Goal: Task Accomplishment & Management: Complete application form

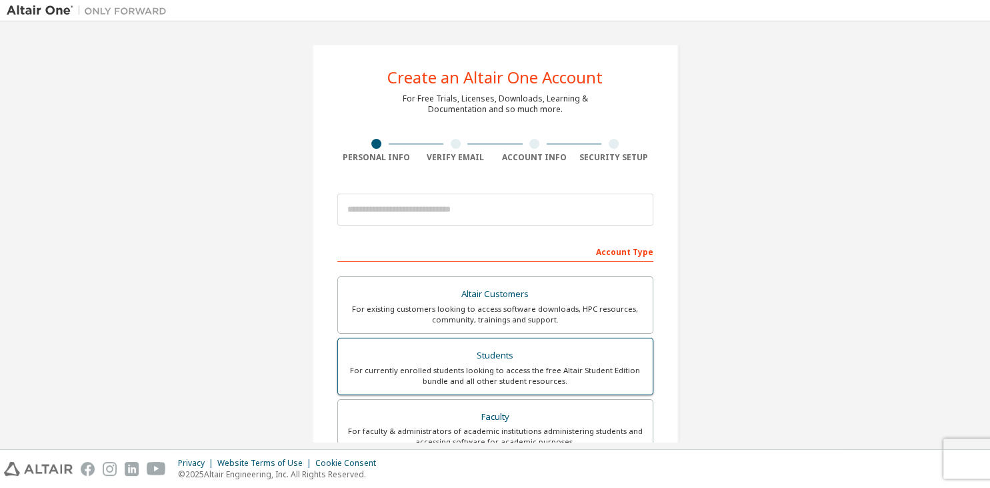
click at [496, 365] on div "For currently enrolled students looking to access the free Altair Student Editi…" at bounding box center [495, 375] width 299 height 21
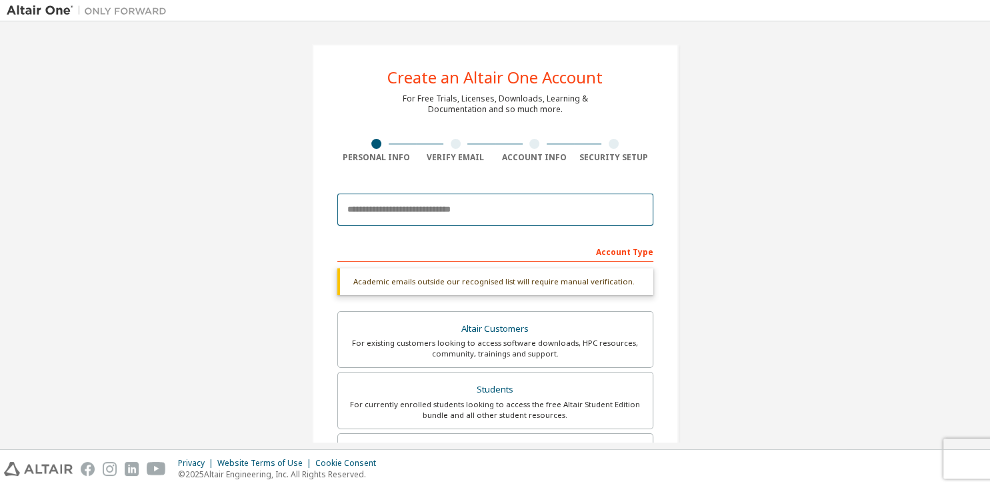
click at [455, 213] on input "email" at bounding box center [495, 209] width 316 height 32
type input "*********"
drag, startPoint x: 423, startPoint y: 216, endPoint x: 109, endPoint y: 212, distance: 314.8
click at [337, 211] on input "*********" at bounding box center [495, 209] width 316 height 32
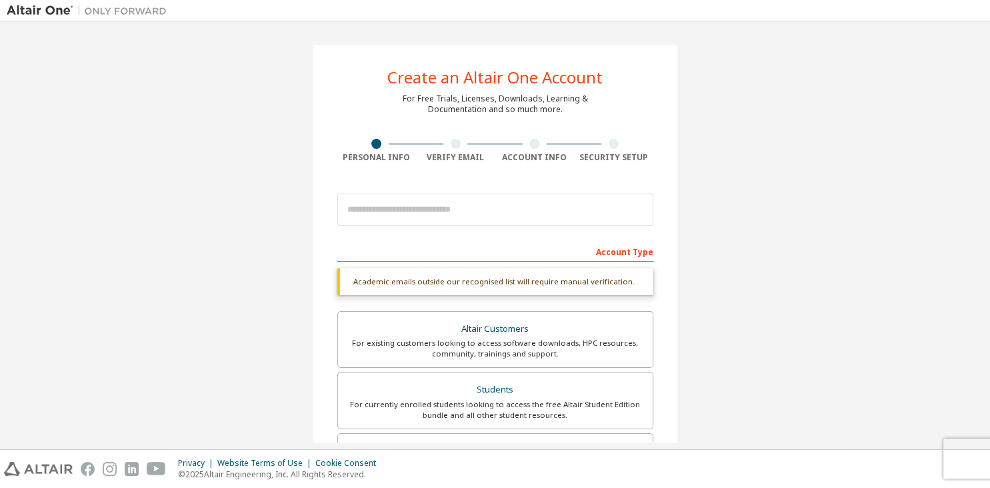
click at [676, 275] on div "Create an Altair One Account For Free Trials, Licenses, Downloads, Learning & D…" at bounding box center [495, 398] width 367 height 709
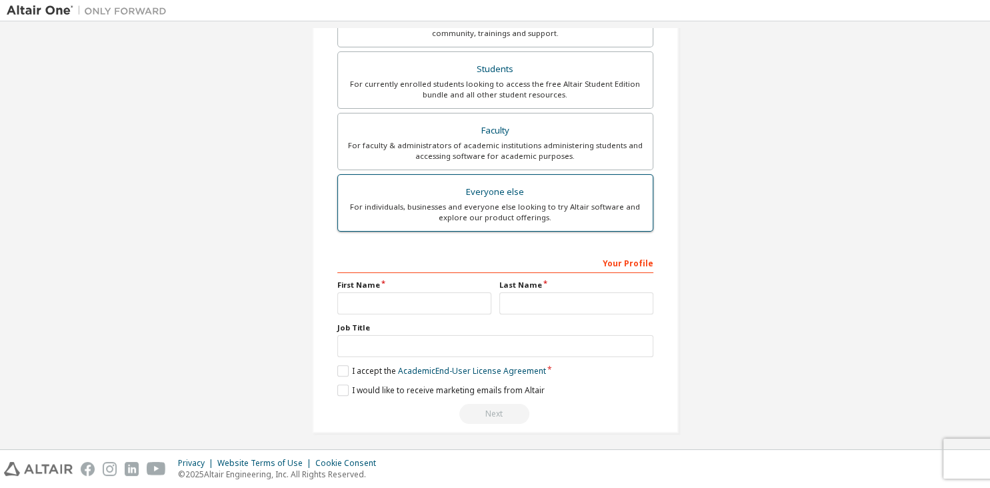
scroll to position [324, 0]
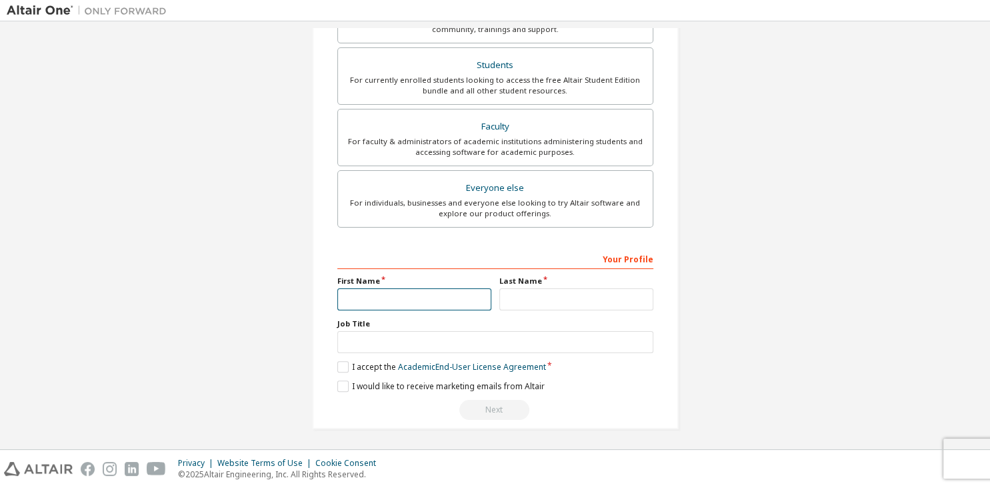
click at [396, 295] on input "text" at bounding box center [414, 299] width 154 height 22
type input "*******"
click at [520, 291] on input "text" at bounding box center [577, 299] width 154 height 22
type input "**********"
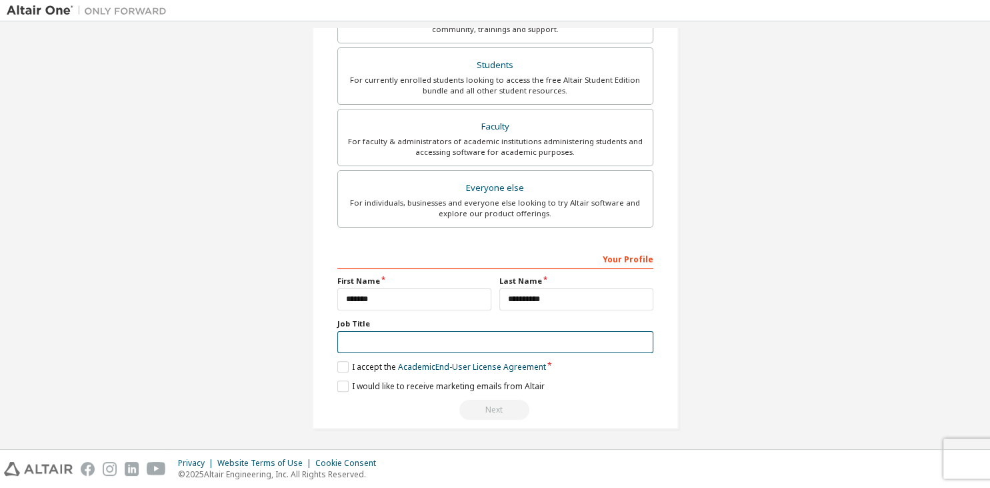
click at [371, 349] on input "text" at bounding box center [495, 342] width 316 height 22
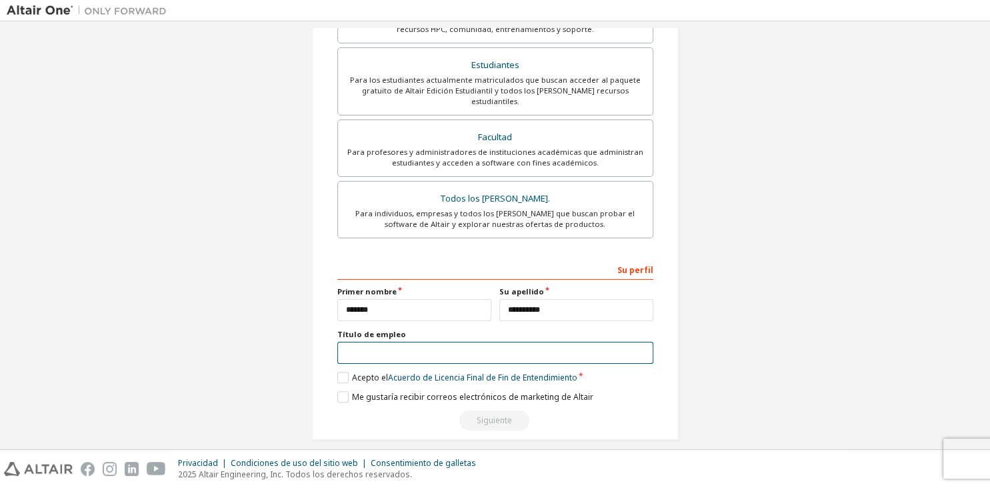
click at [372, 347] on input "text" at bounding box center [495, 352] width 316 height 22
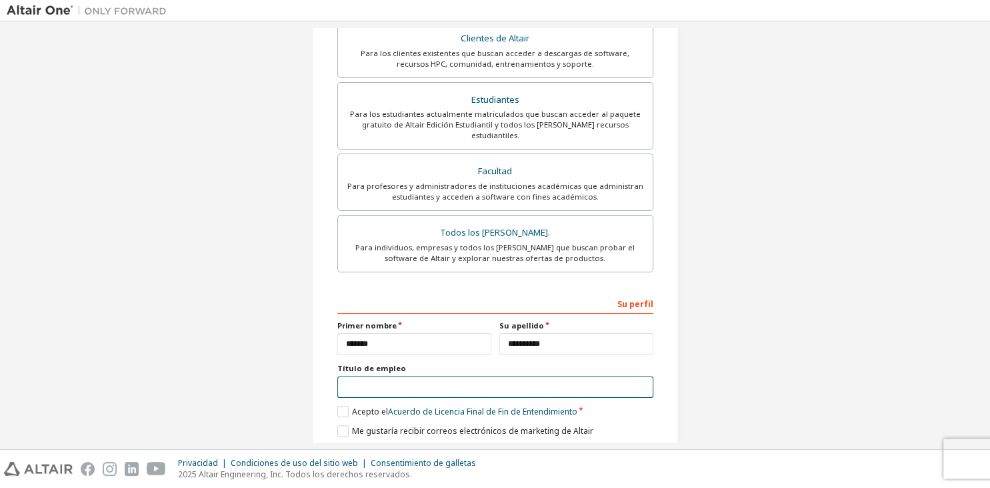
scroll to position [335, 0]
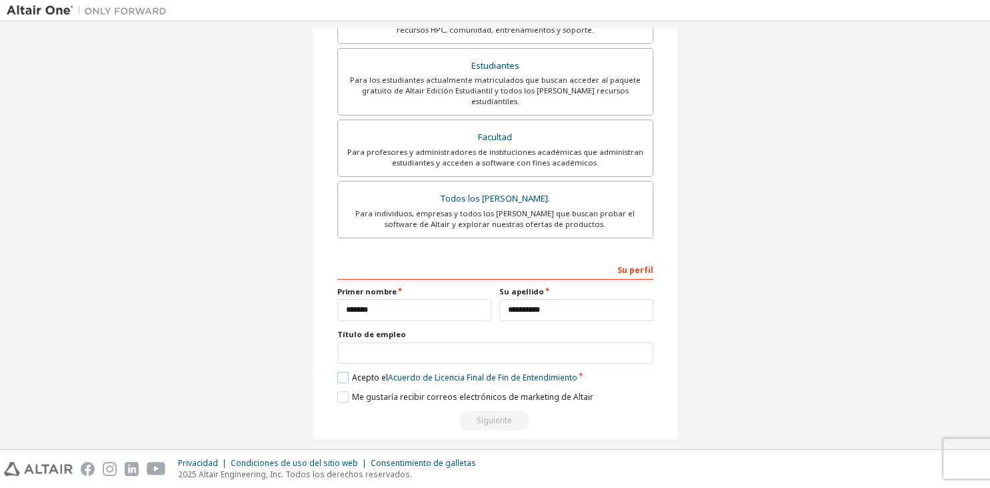
click at [381, 371] on label "Acepto el Acuerdo de Licencia Final de Fin de Entendimiento" at bounding box center [457, 376] width 240 height 11
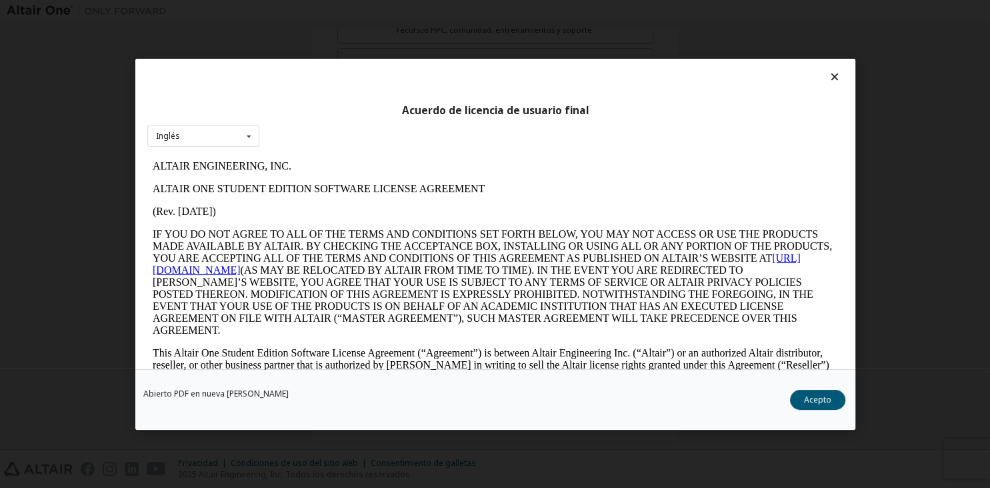
scroll to position [0, 0]
click at [826, 404] on button "Acepto" at bounding box center [817, 399] width 55 height 20
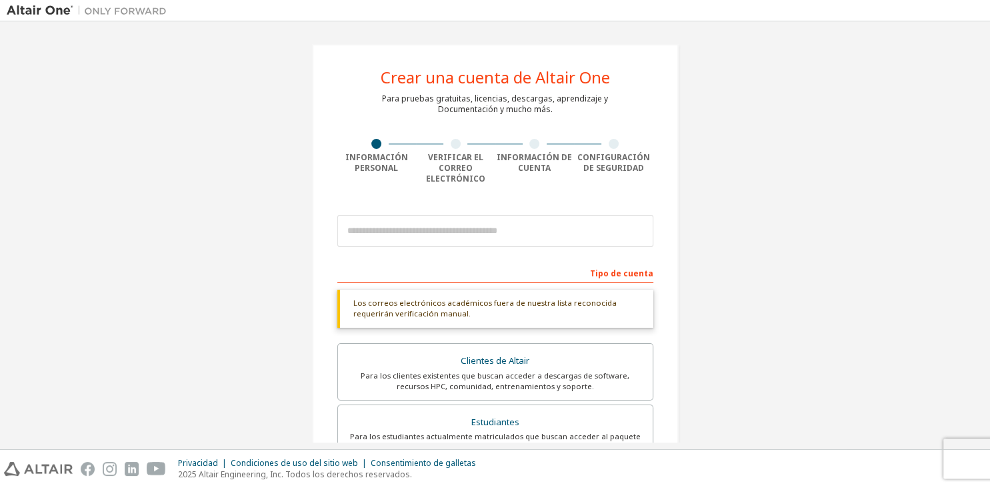
click at [436, 315] on div "Los correos electrónicos académicos fuera de nuestra lista reconocida requerirá…" at bounding box center [495, 308] width 316 height 38
click at [427, 318] on div "Los correos electrónicos académicos fuera de nuestra lista reconocida requerirá…" at bounding box center [495, 308] width 316 height 38
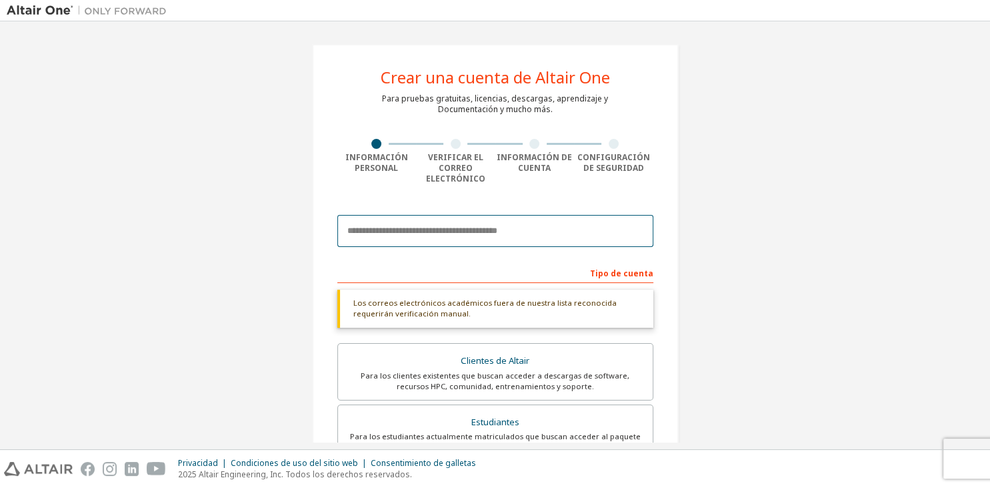
click at [412, 243] on input "email" at bounding box center [495, 231] width 316 height 32
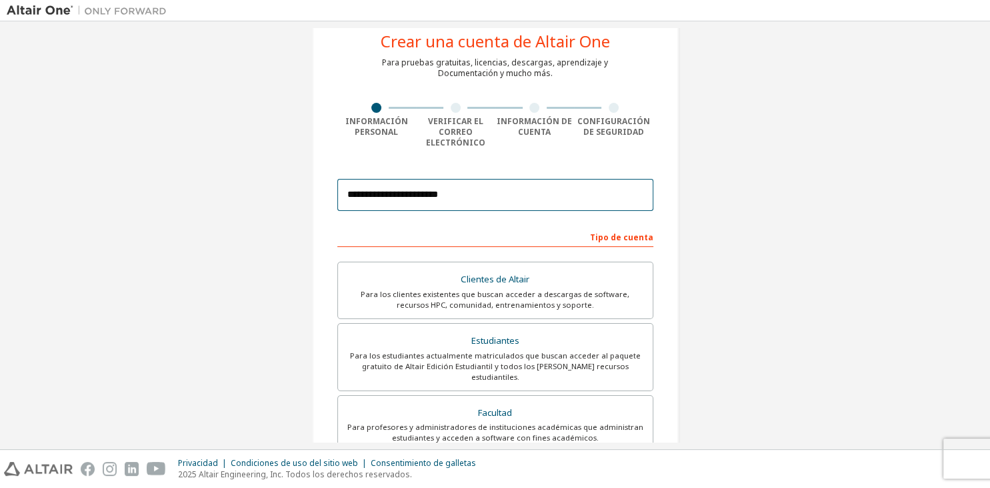
scroll to position [311, 0]
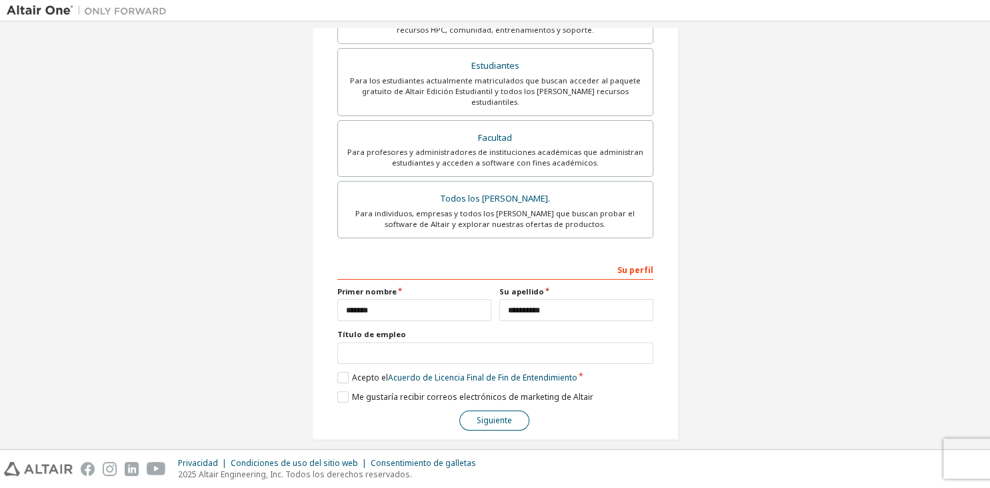
type input "**********"
click at [498, 413] on button "Siguiente" at bounding box center [494, 420] width 70 height 20
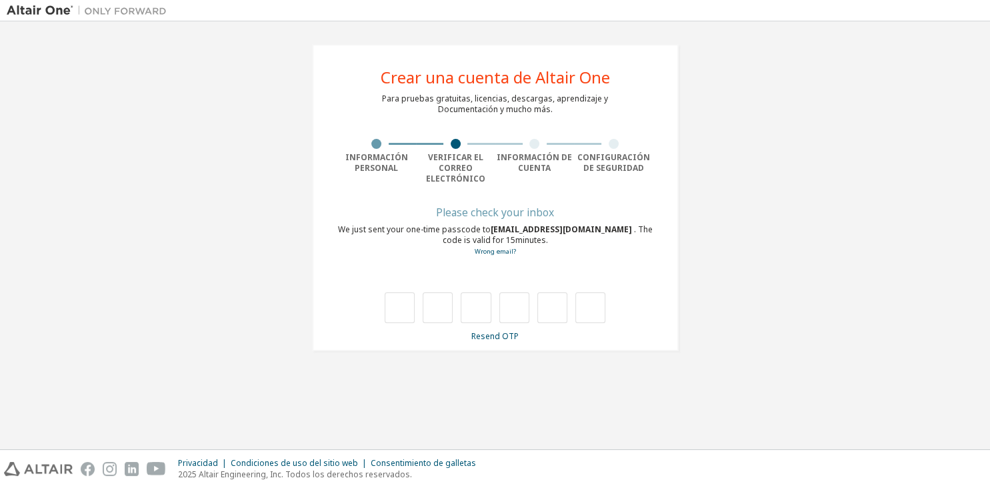
scroll to position [0, 0]
type input "*"
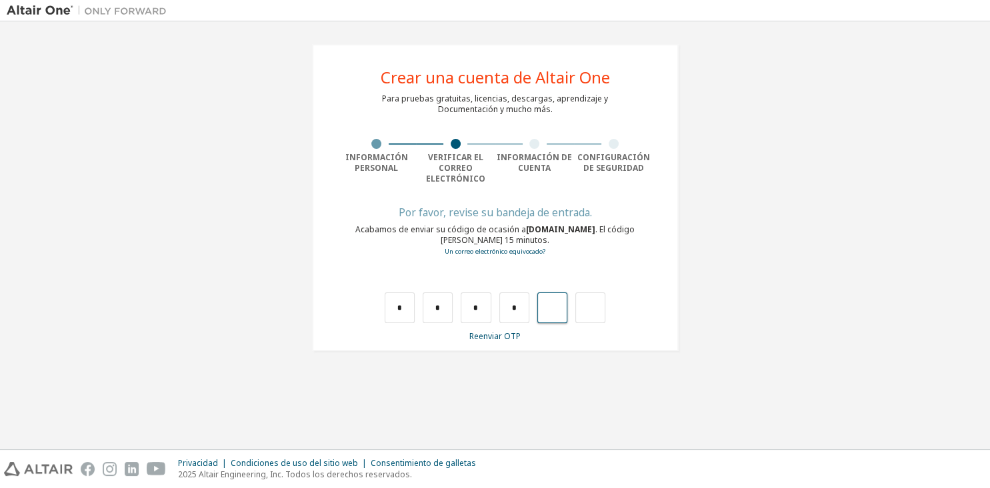
type input "*"
